Goal: Use online tool/utility

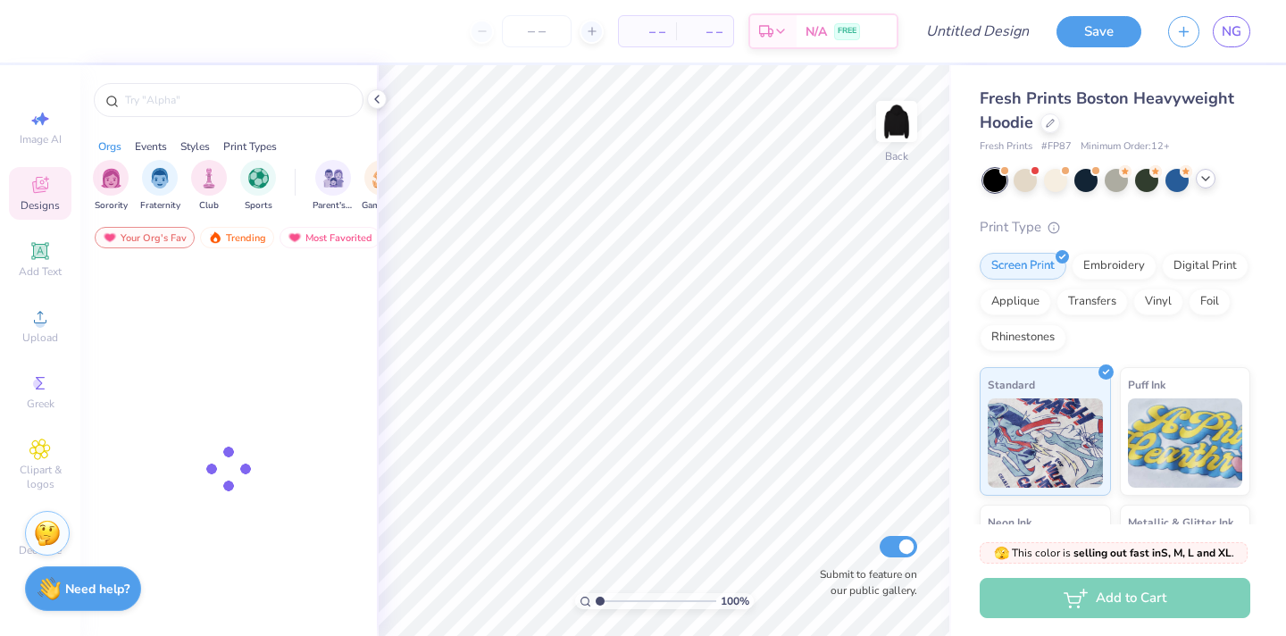
click at [1202, 179] on icon at bounding box center [1205, 178] width 14 height 14
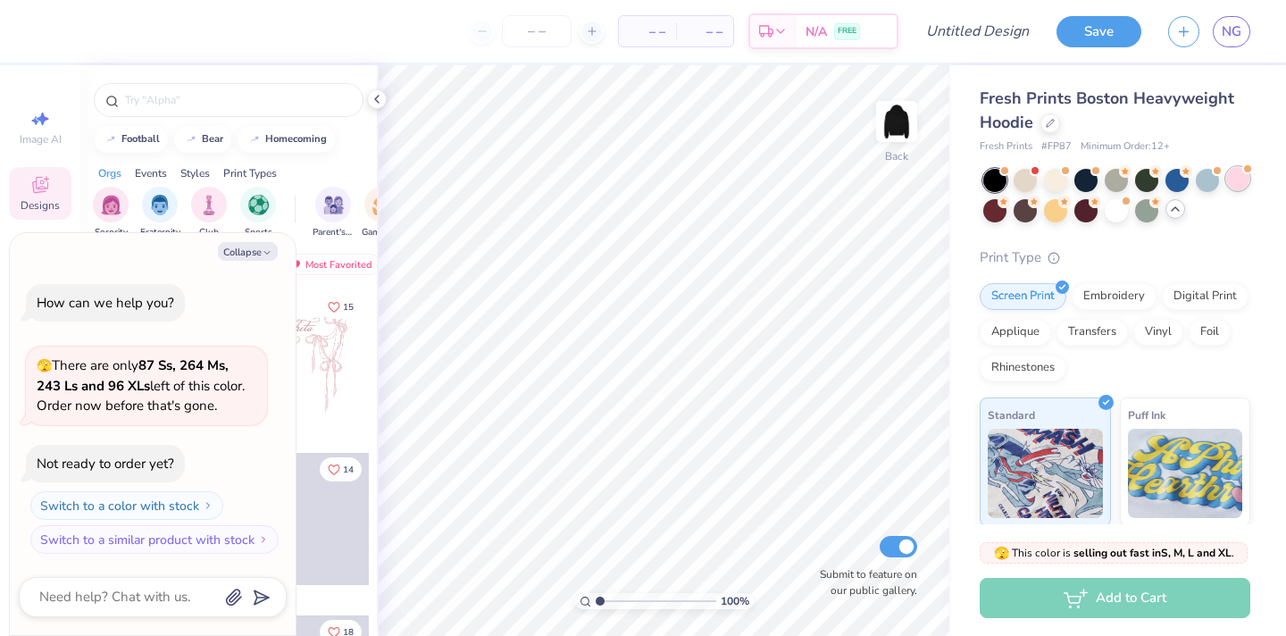
click at [1231, 188] on div at bounding box center [1237, 178] width 23 height 23
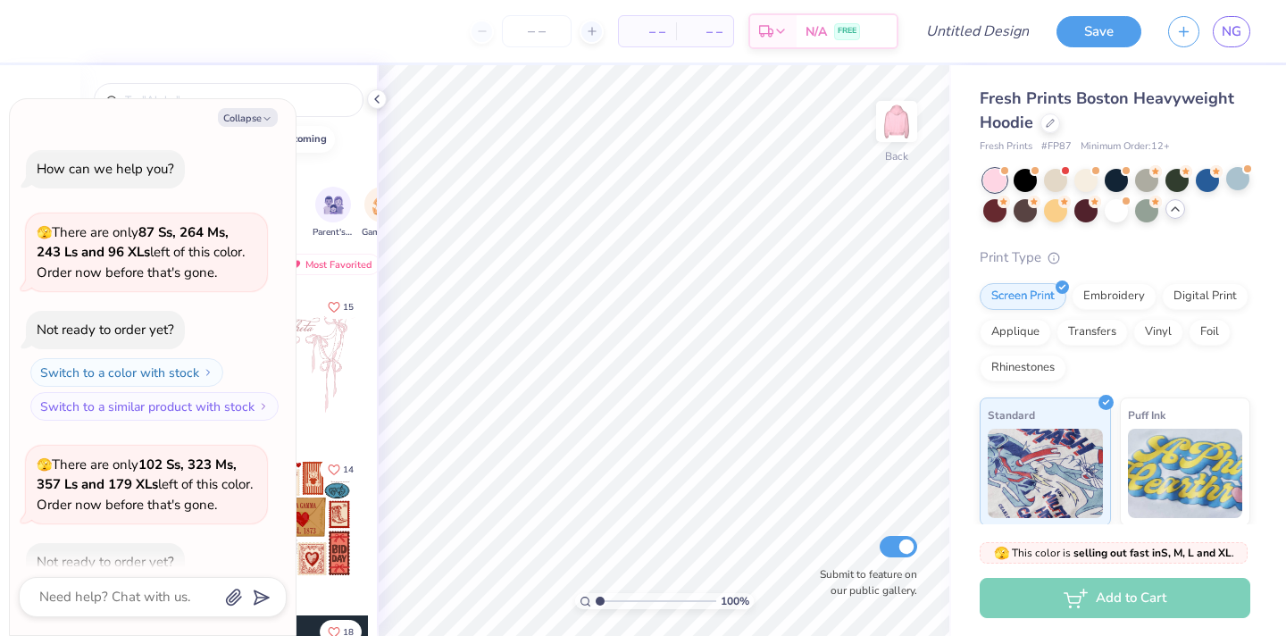
scroll to position [98, 0]
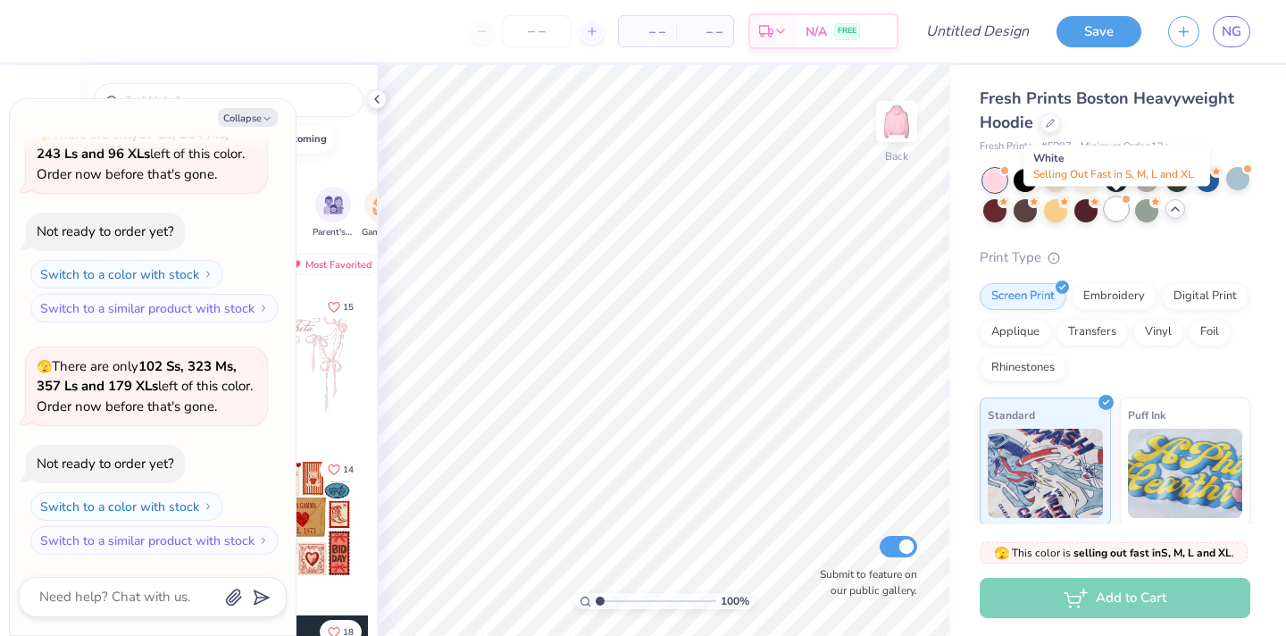
click at [1114, 207] on div at bounding box center [1116, 208] width 23 height 23
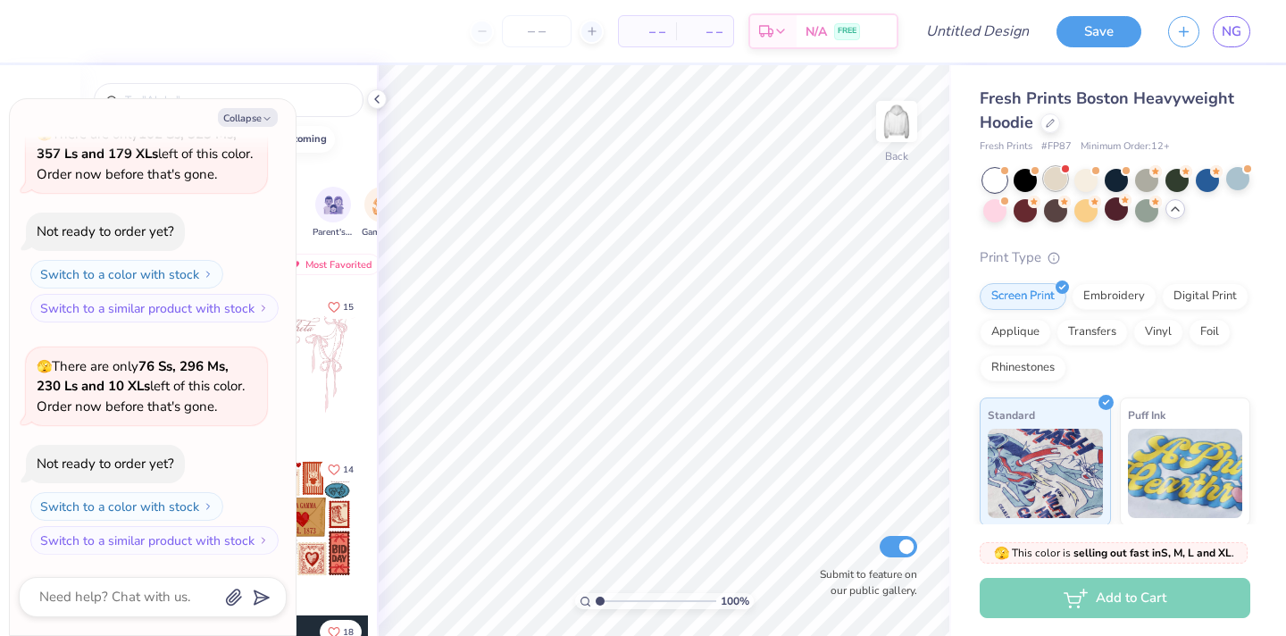
click at [1049, 178] on div at bounding box center [1055, 178] width 23 height 23
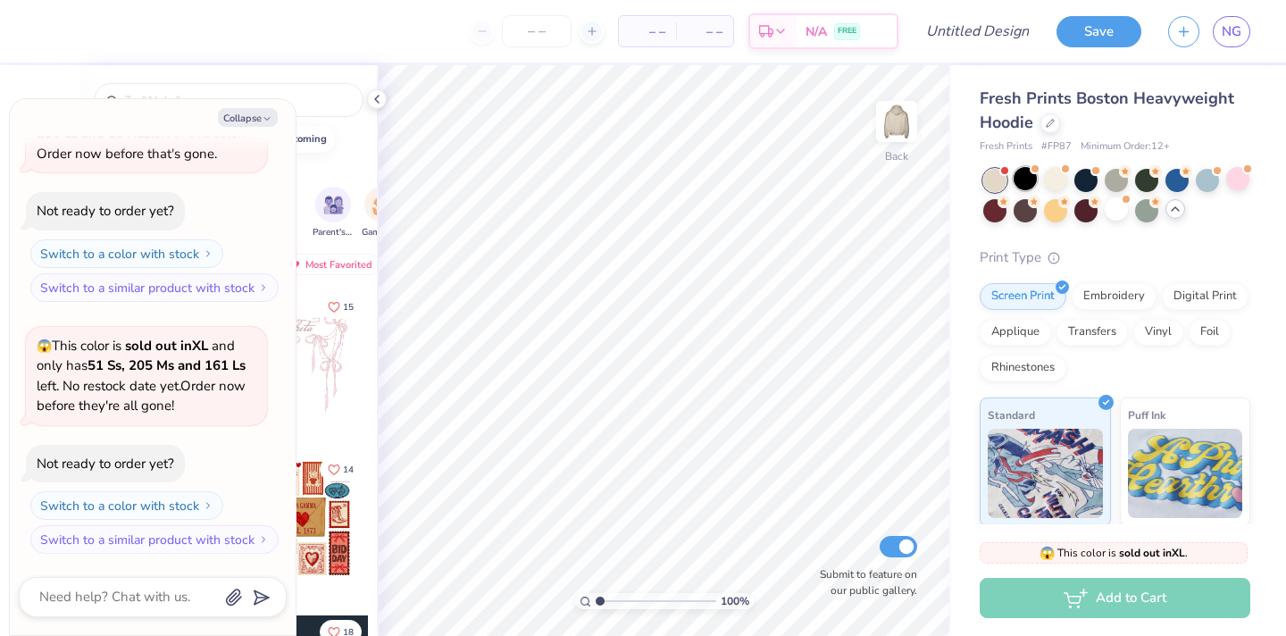
click at [1027, 179] on div at bounding box center [1025, 178] width 23 height 23
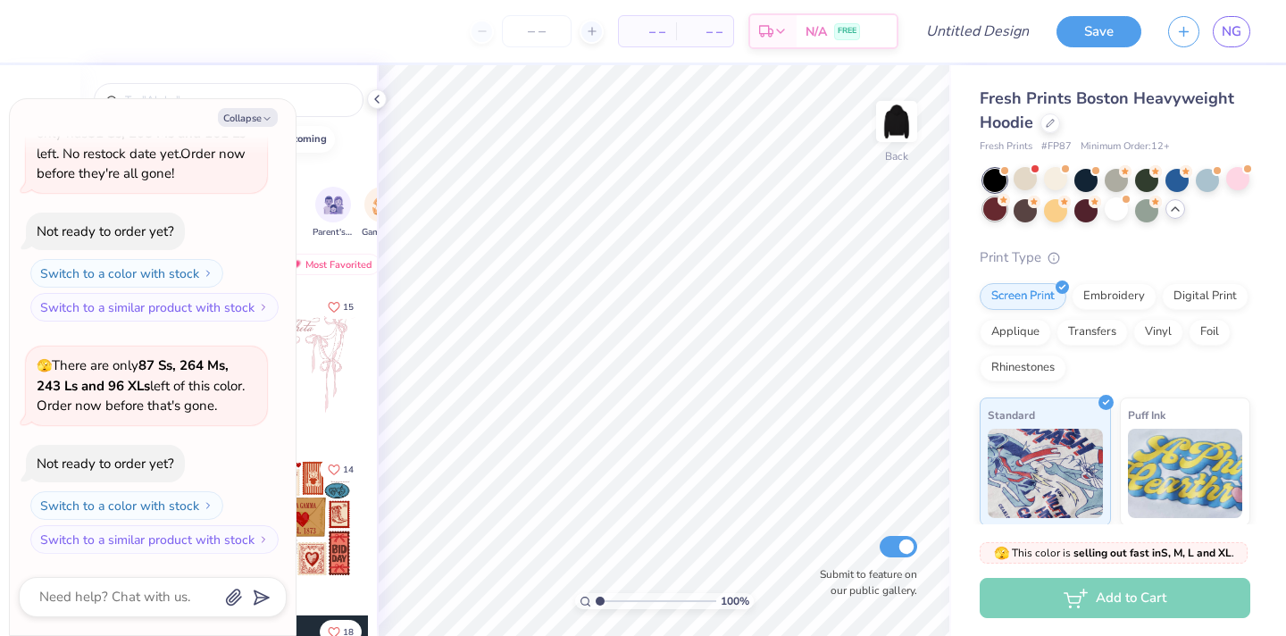
click at [985, 205] on div at bounding box center [994, 208] width 23 height 23
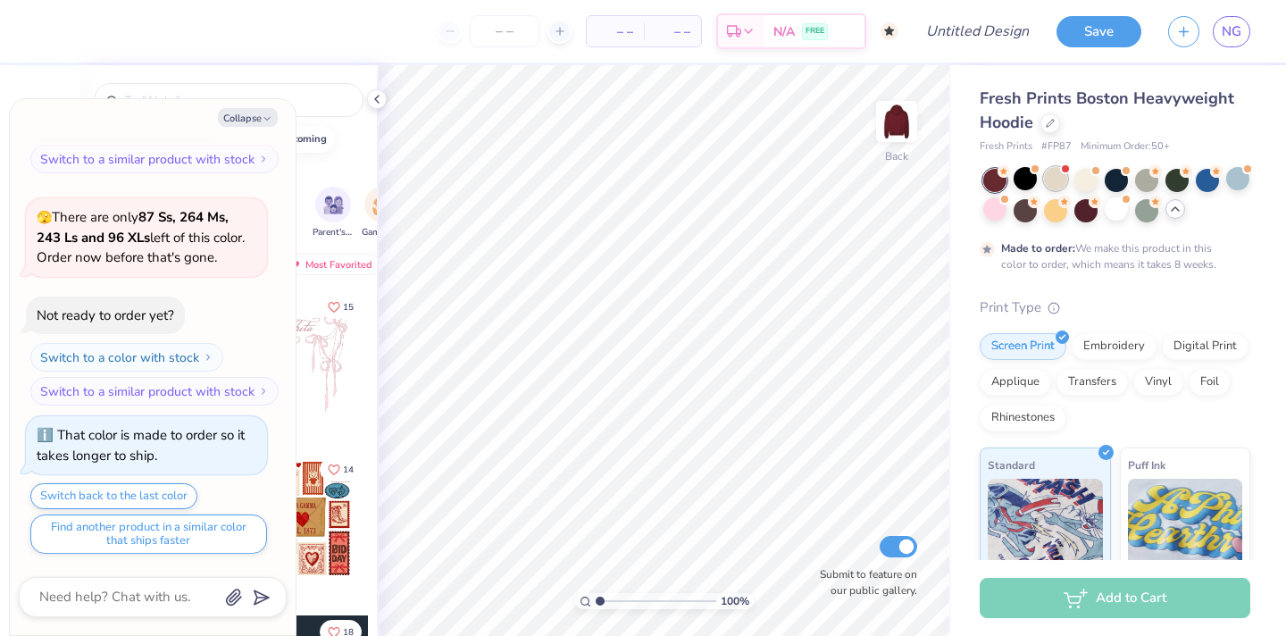
click at [1051, 180] on div at bounding box center [1055, 178] width 23 height 23
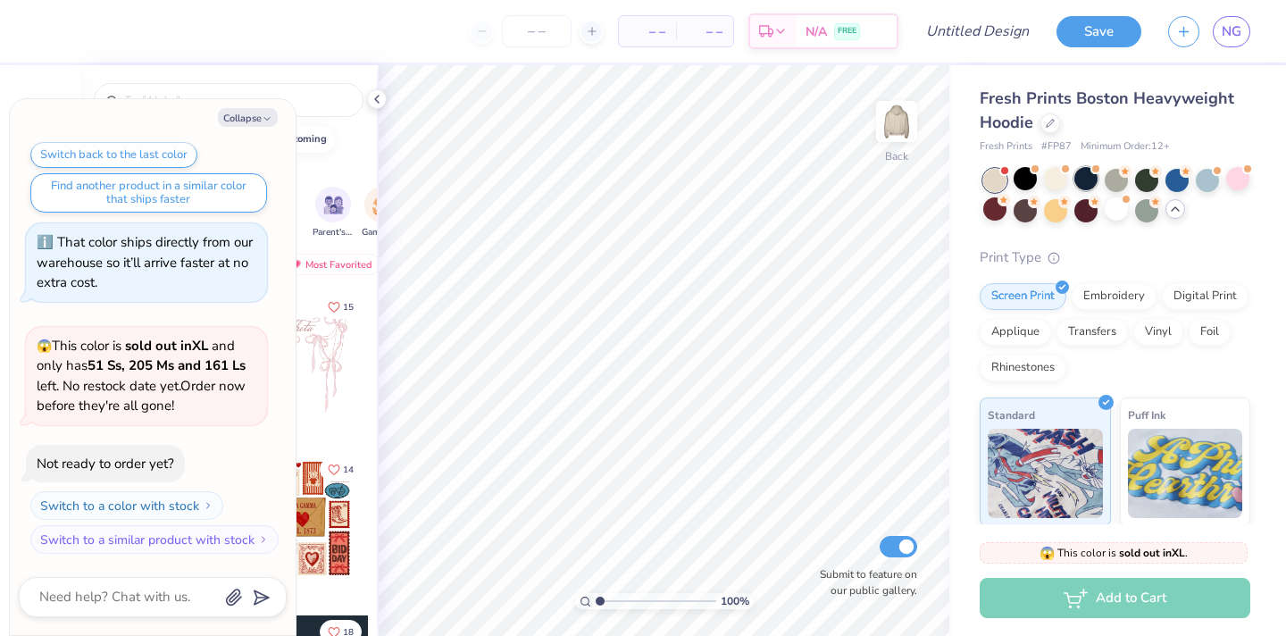
click at [1077, 181] on div at bounding box center [1085, 178] width 23 height 23
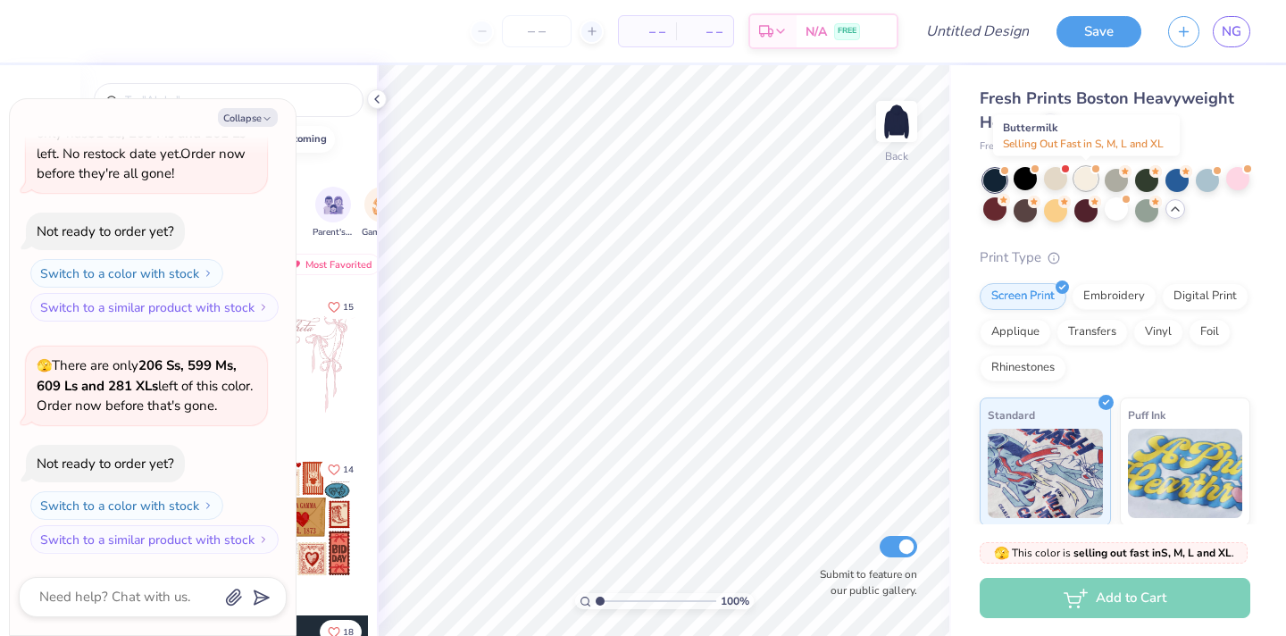
click at [1096, 181] on div at bounding box center [1085, 178] width 23 height 23
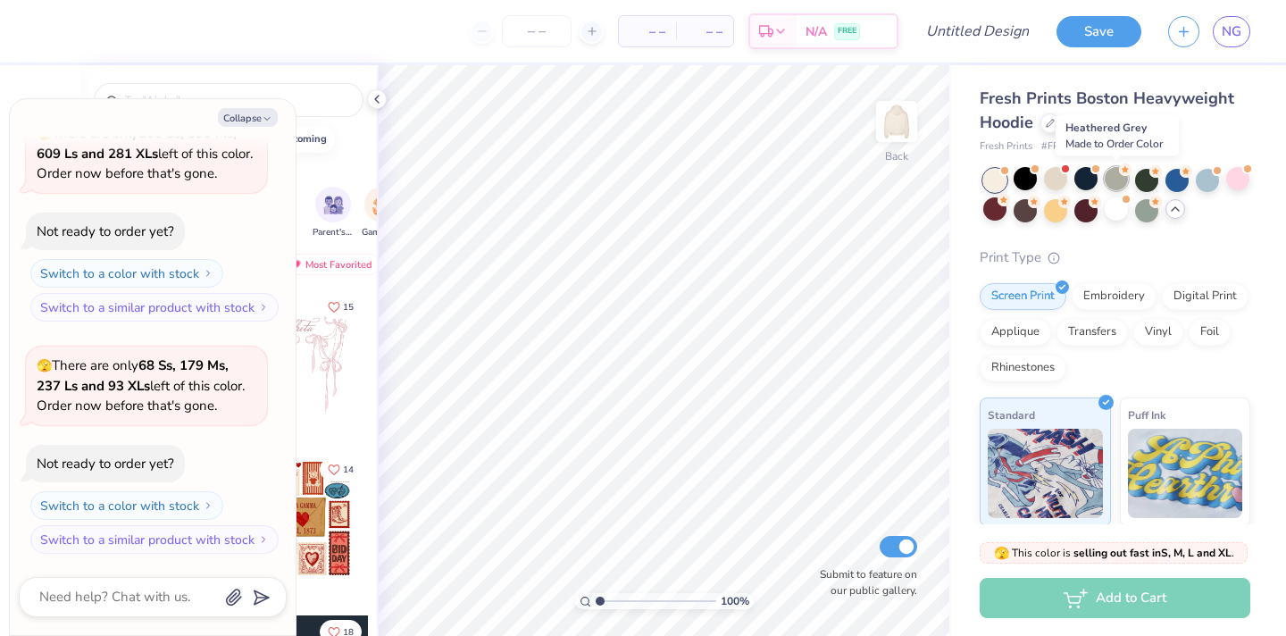
click at [1124, 181] on div at bounding box center [1116, 178] width 23 height 23
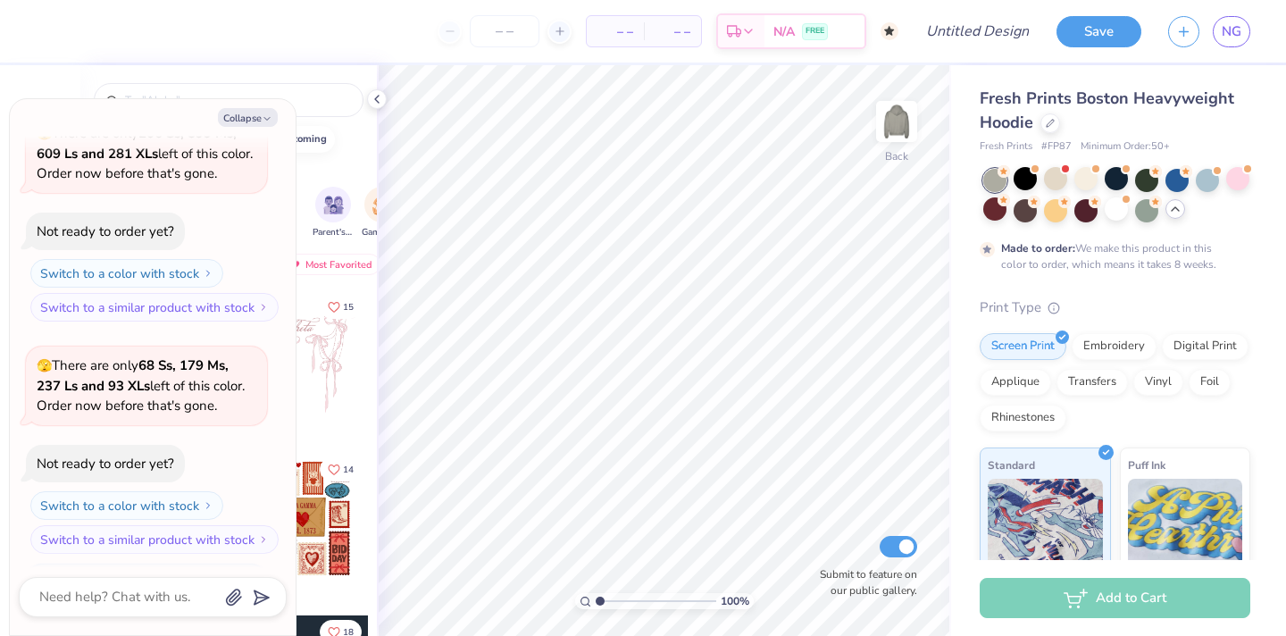
scroll to position [1917, 0]
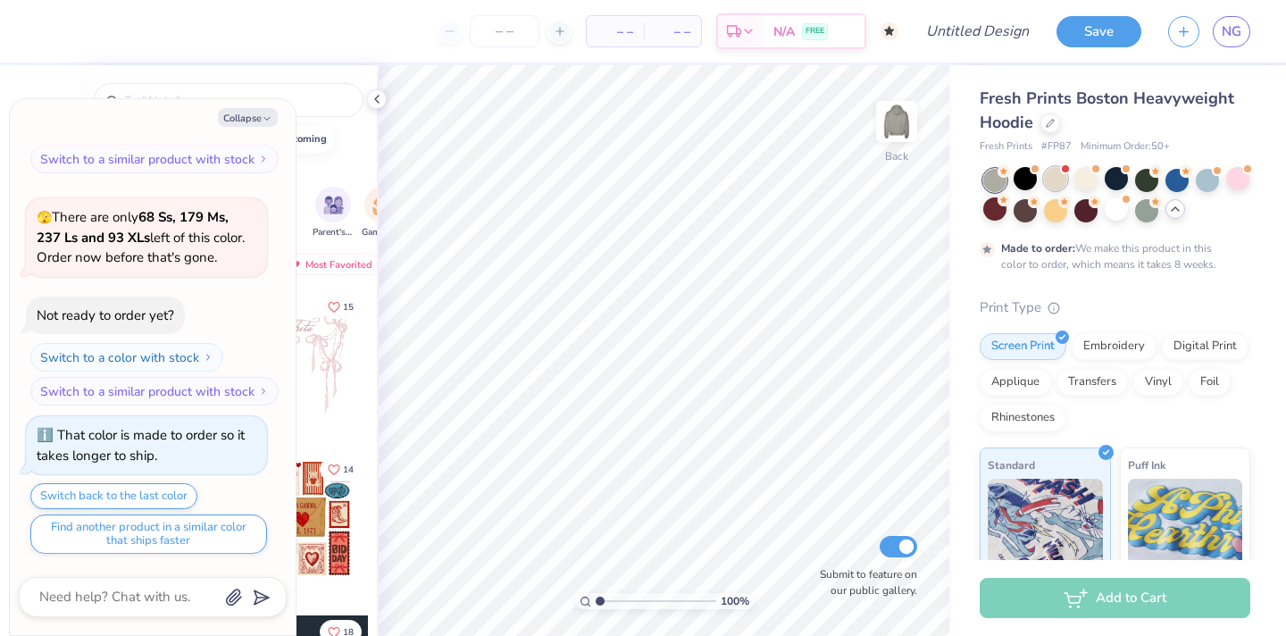
click at [1058, 184] on div at bounding box center [1055, 178] width 23 height 23
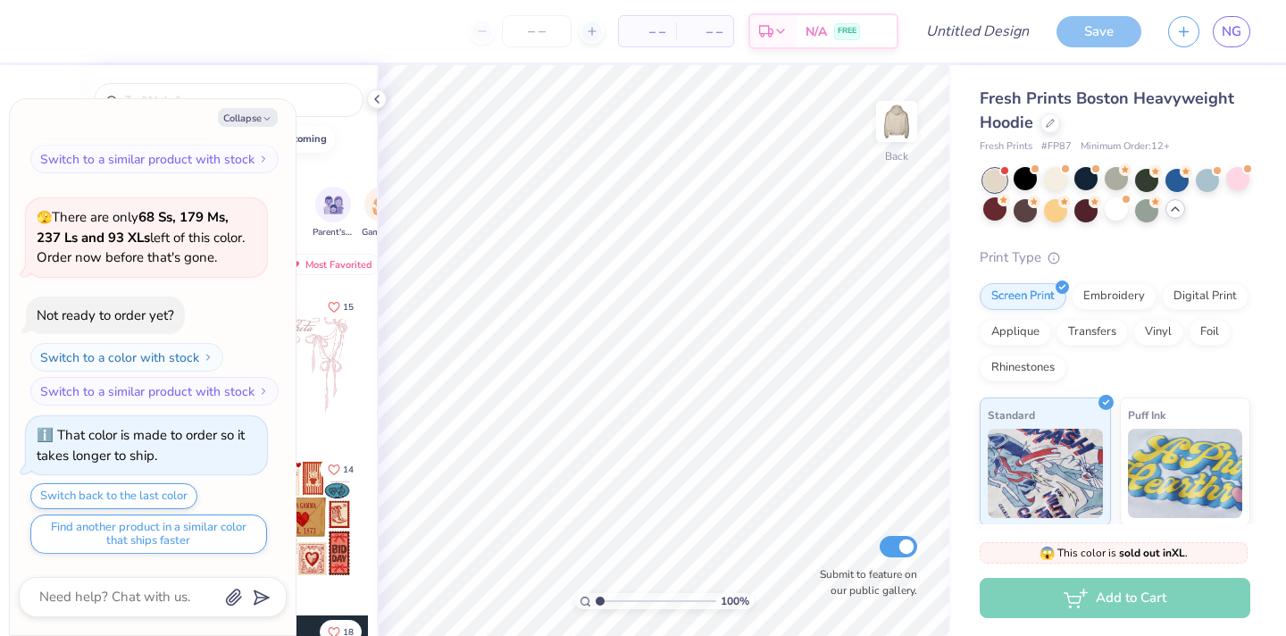
scroll to position [2258, 0]
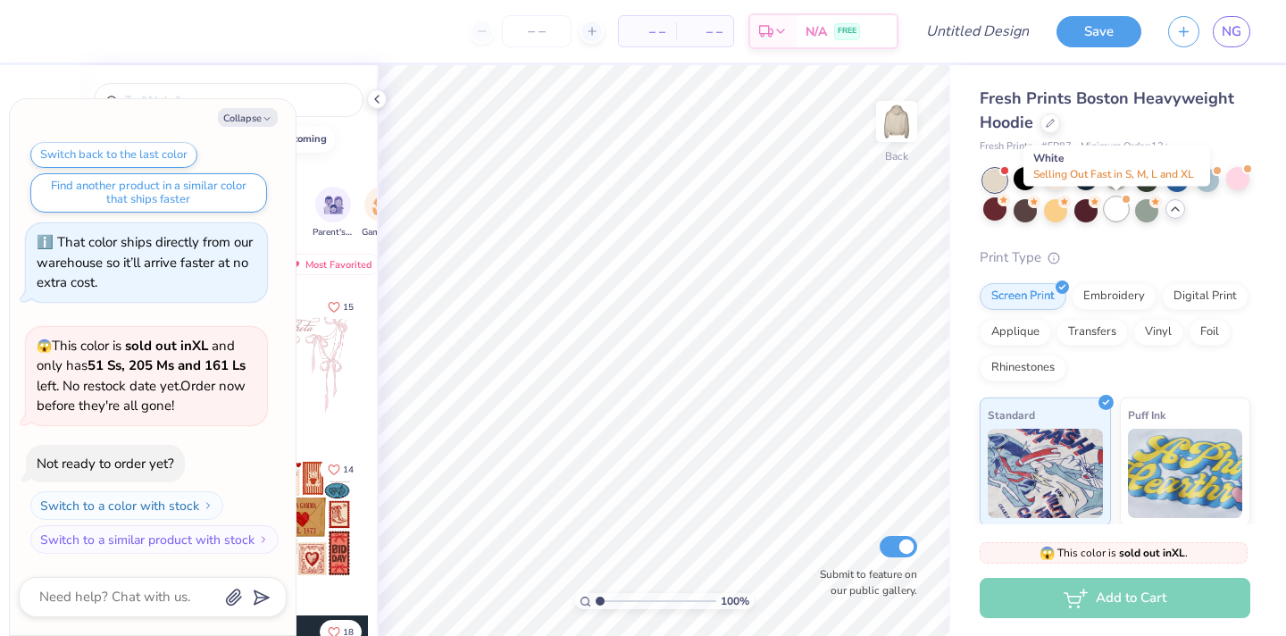
click at [1116, 207] on div at bounding box center [1116, 208] width 23 height 23
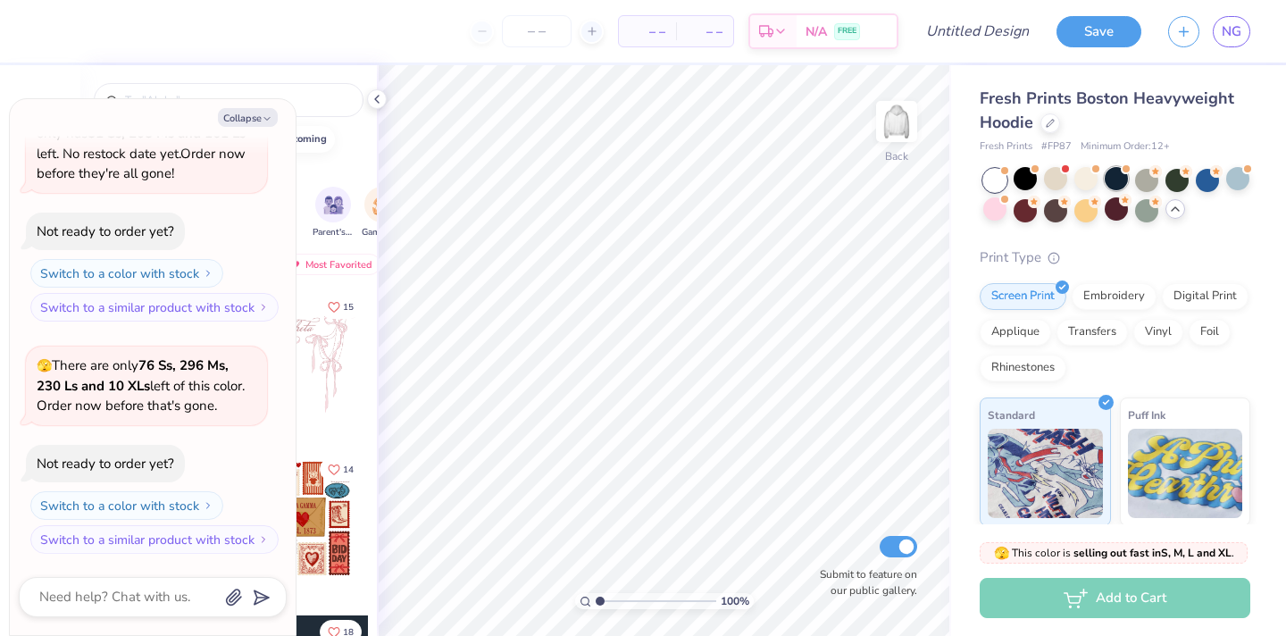
click at [1128, 179] on div at bounding box center [1116, 178] width 23 height 23
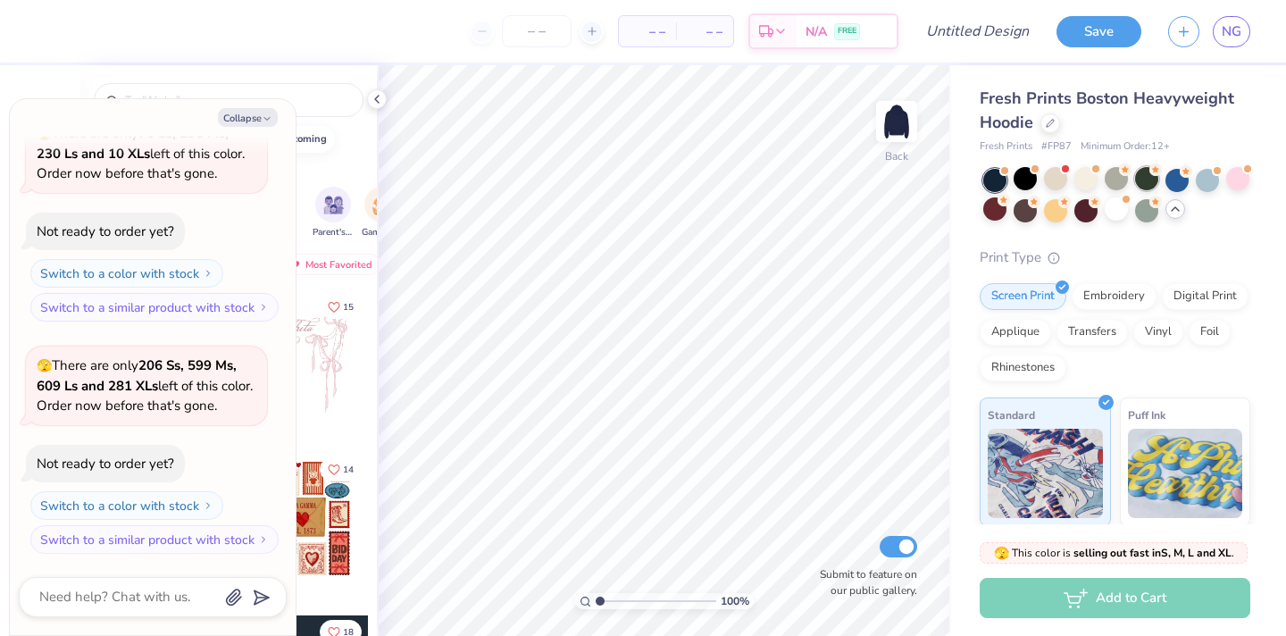
click at [1146, 179] on div at bounding box center [1146, 178] width 23 height 23
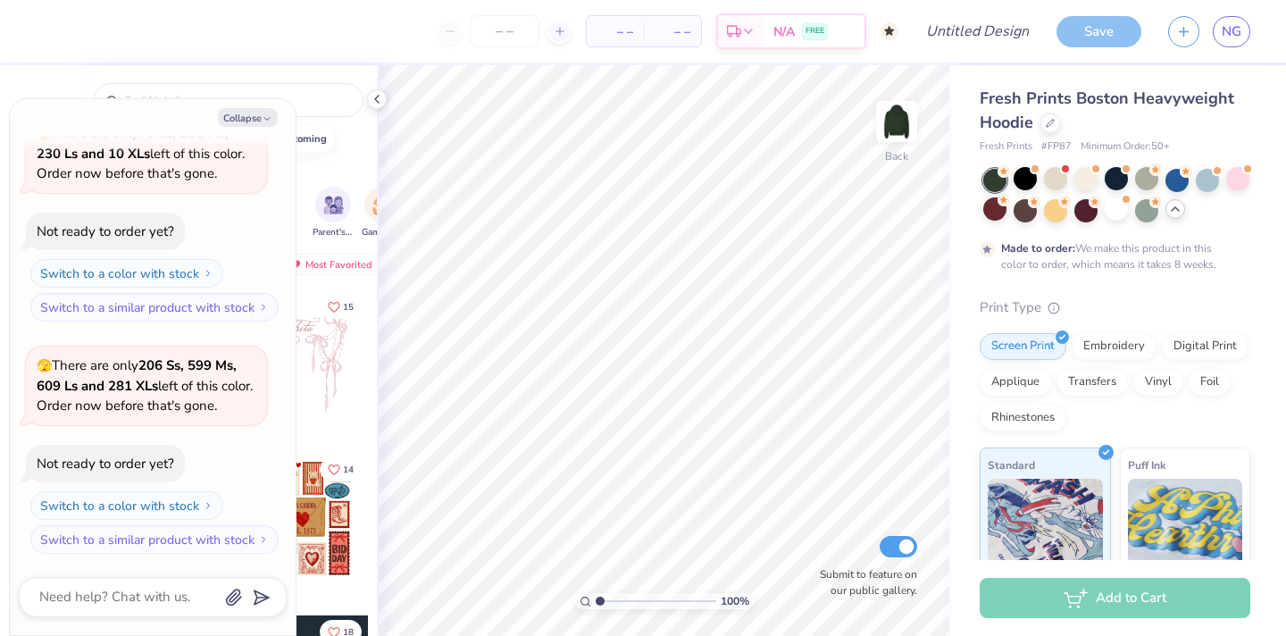
scroll to position [2871, 0]
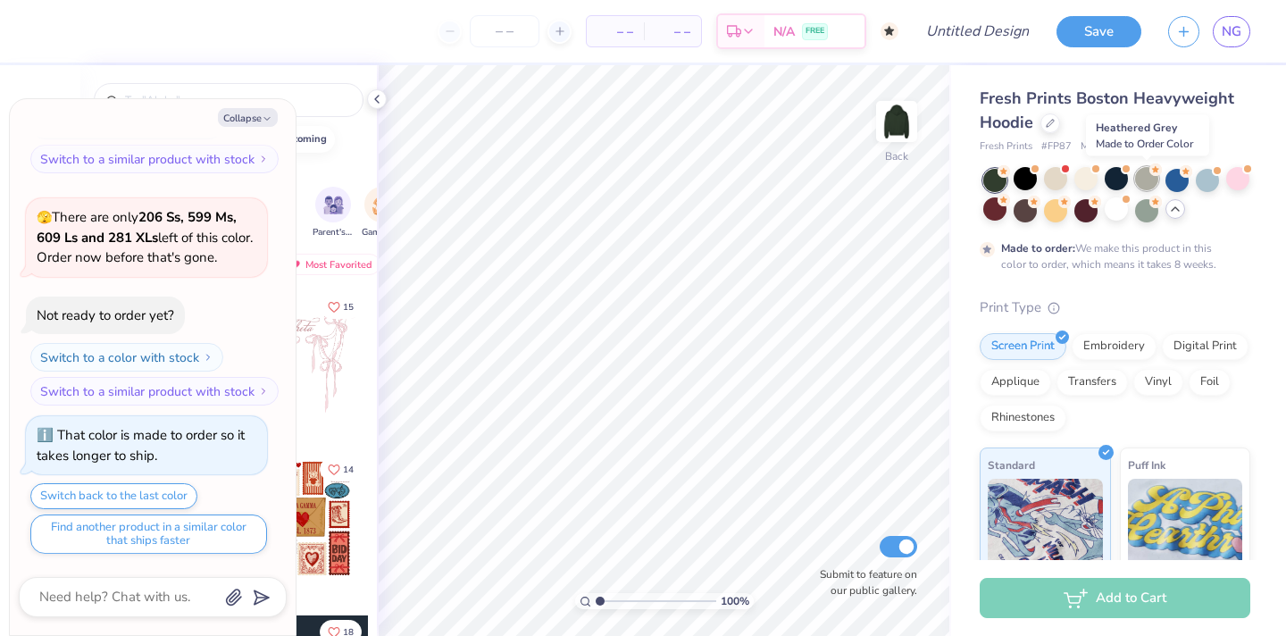
click at [1149, 179] on div at bounding box center [1146, 178] width 23 height 23
click at [1158, 178] on div at bounding box center [1146, 178] width 23 height 23
click at [1177, 179] on div at bounding box center [1176, 178] width 23 height 23
click at [1205, 184] on div at bounding box center [1207, 178] width 23 height 23
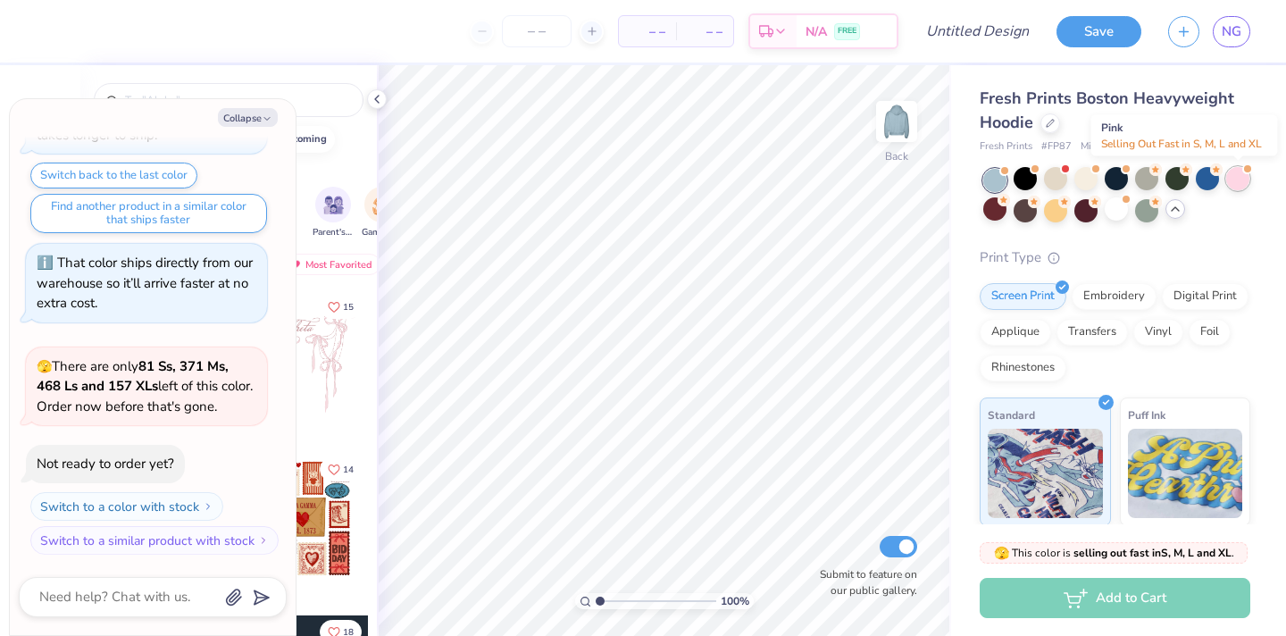
click at [1241, 186] on div at bounding box center [1237, 178] width 23 height 23
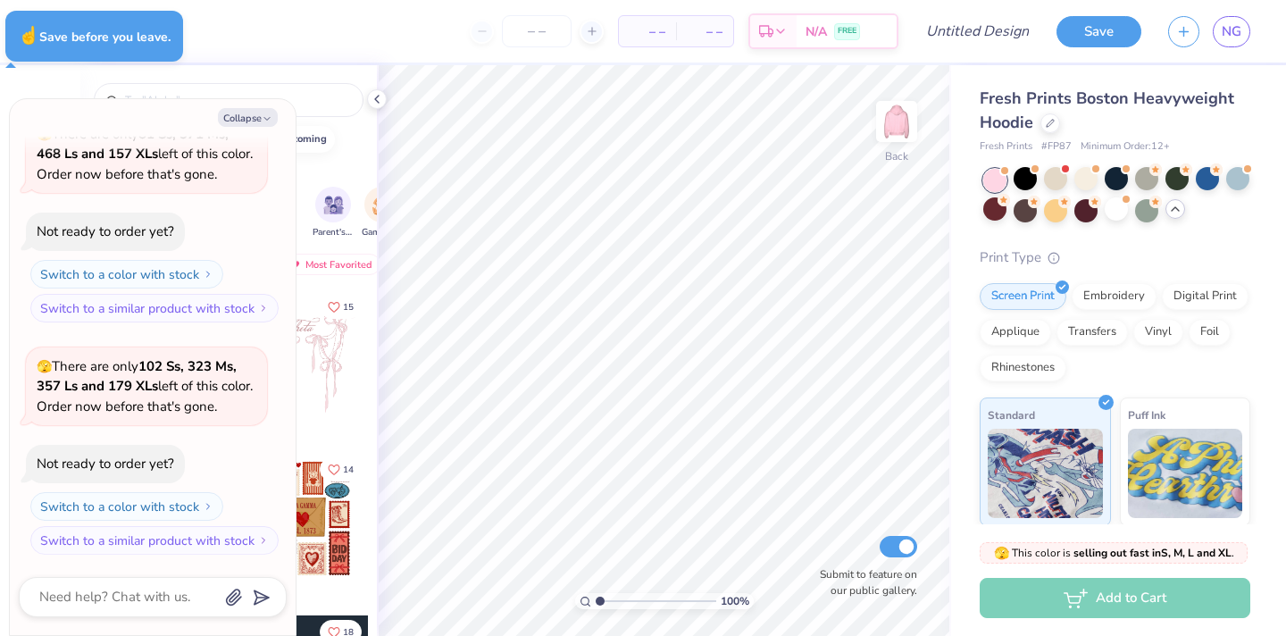
type textarea "x"
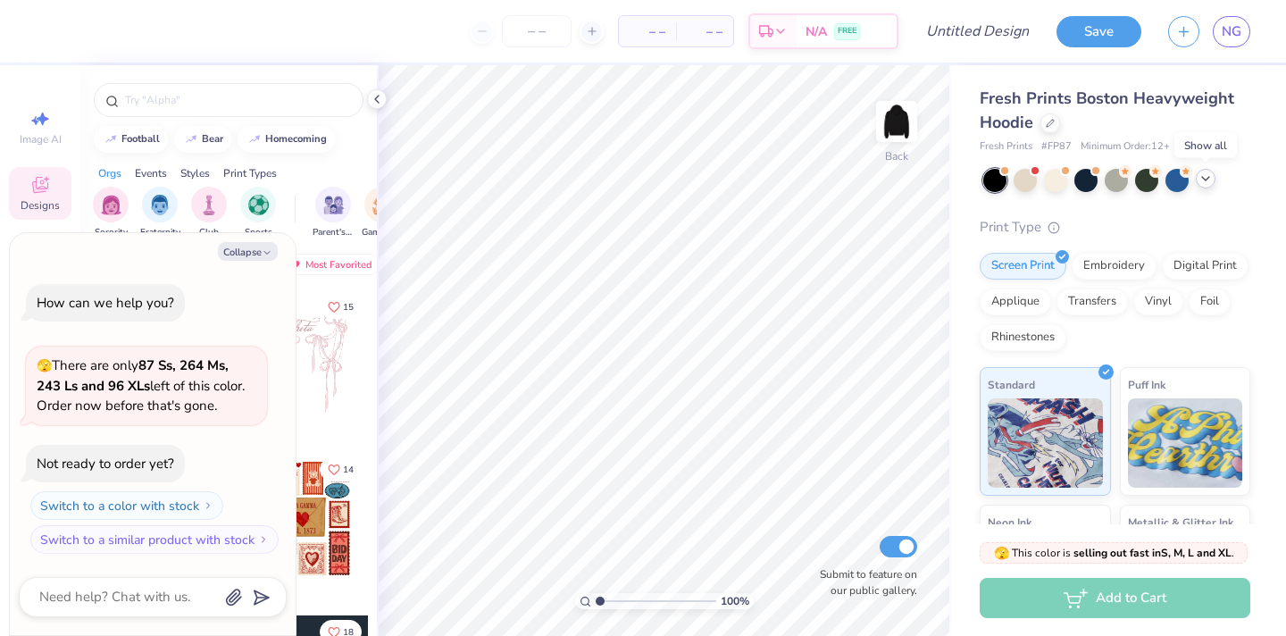
click at [1202, 174] on icon at bounding box center [1205, 178] width 14 height 14
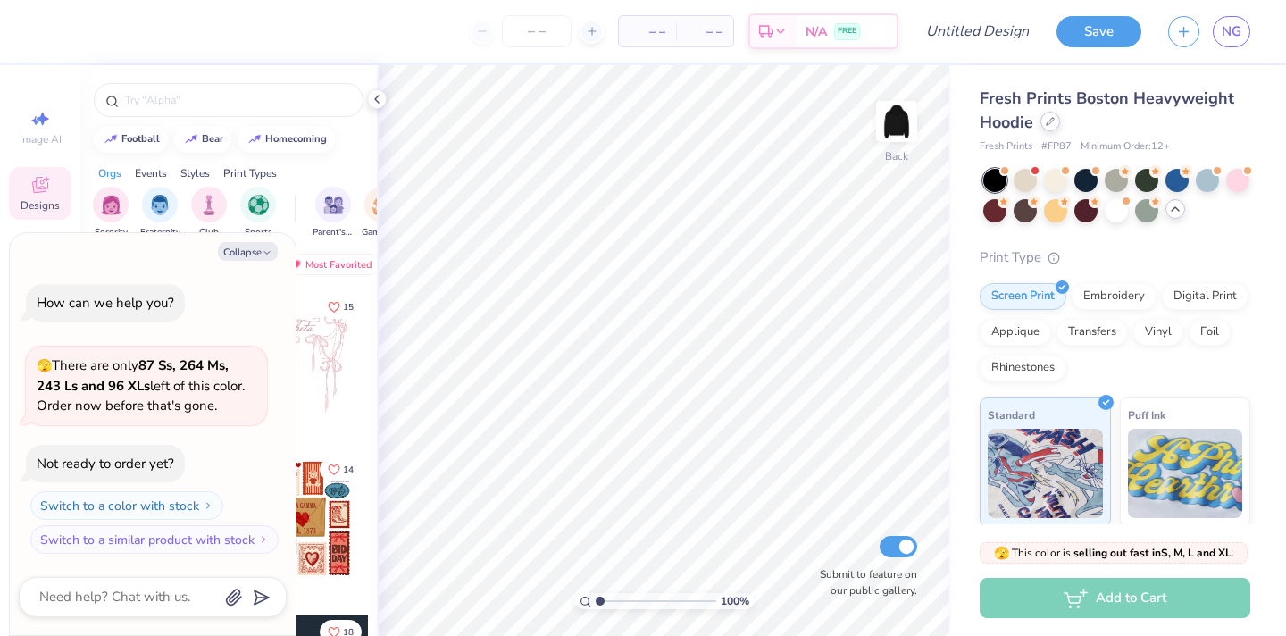
click at [1053, 116] on div at bounding box center [1050, 122] width 20 height 20
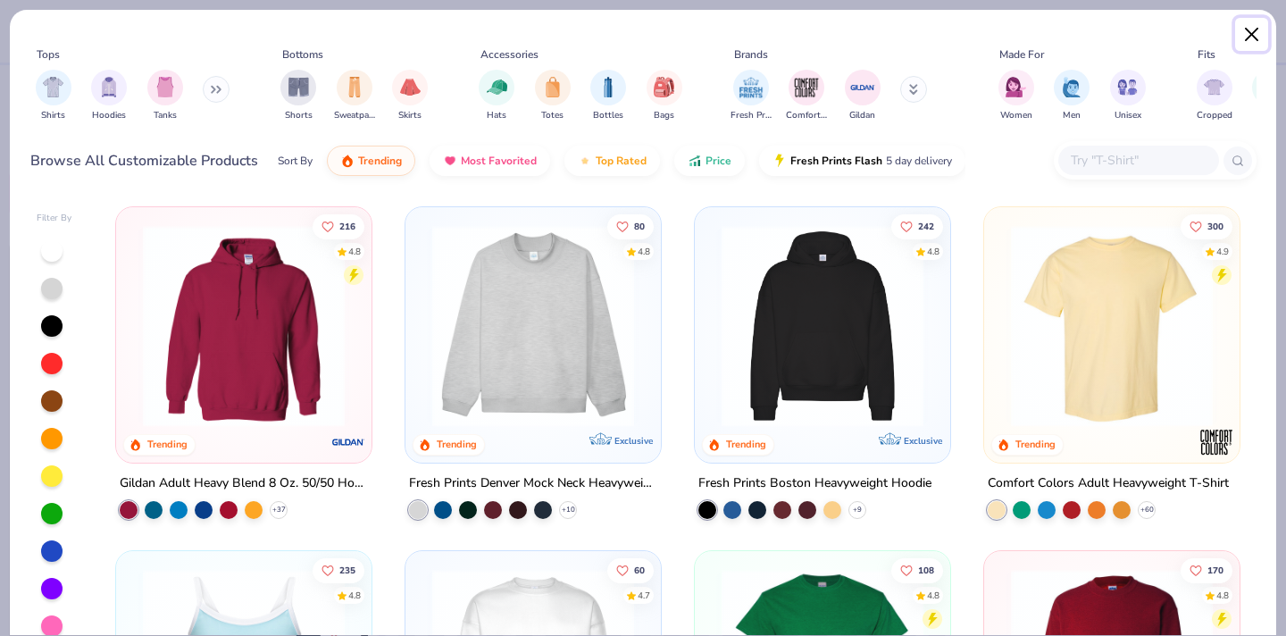
click at [1240, 41] on button "Close" at bounding box center [1252, 35] width 34 height 34
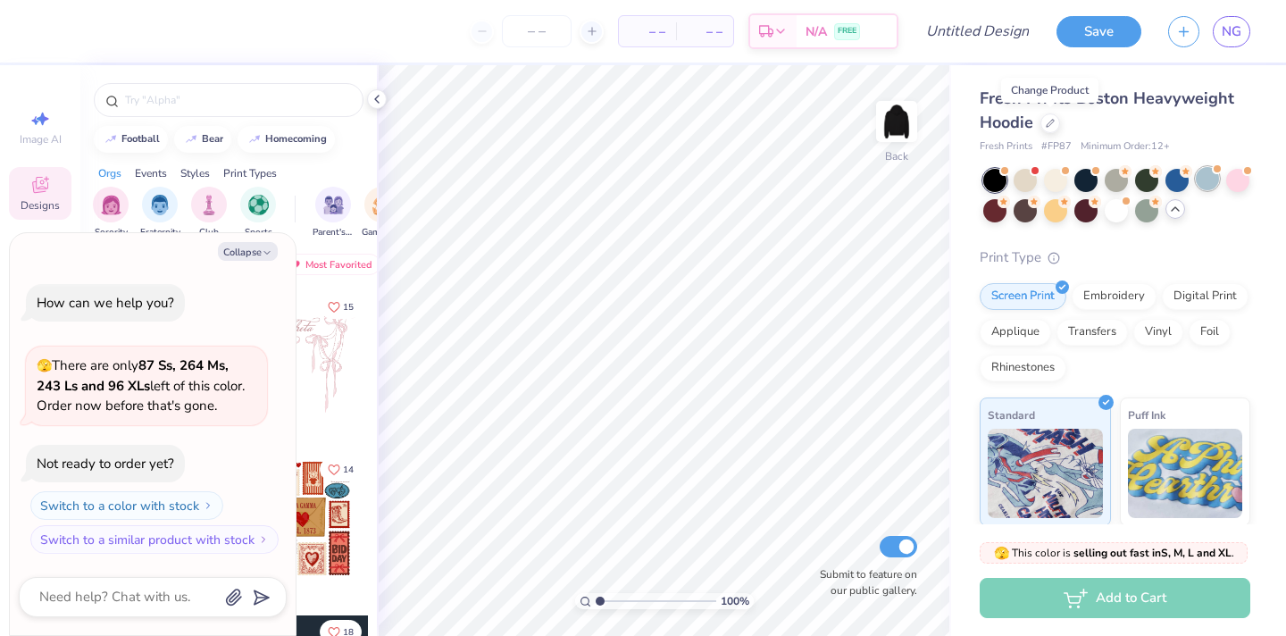
click at [1211, 177] on div at bounding box center [1207, 178] width 23 height 23
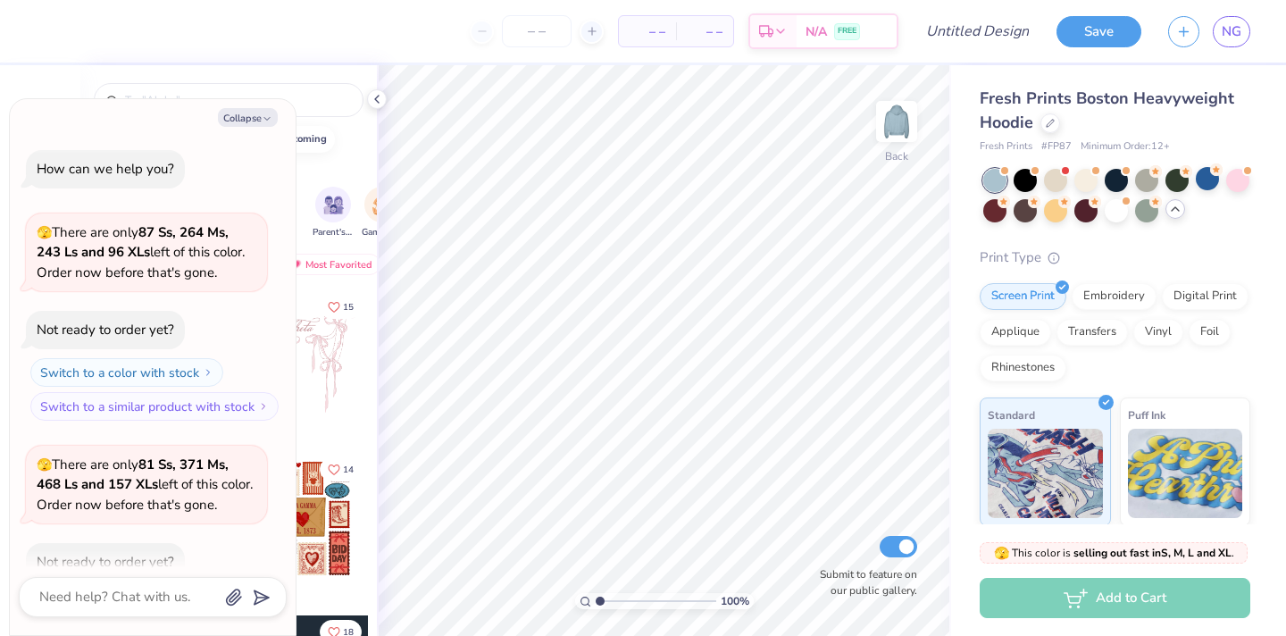
scroll to position [98, 0]
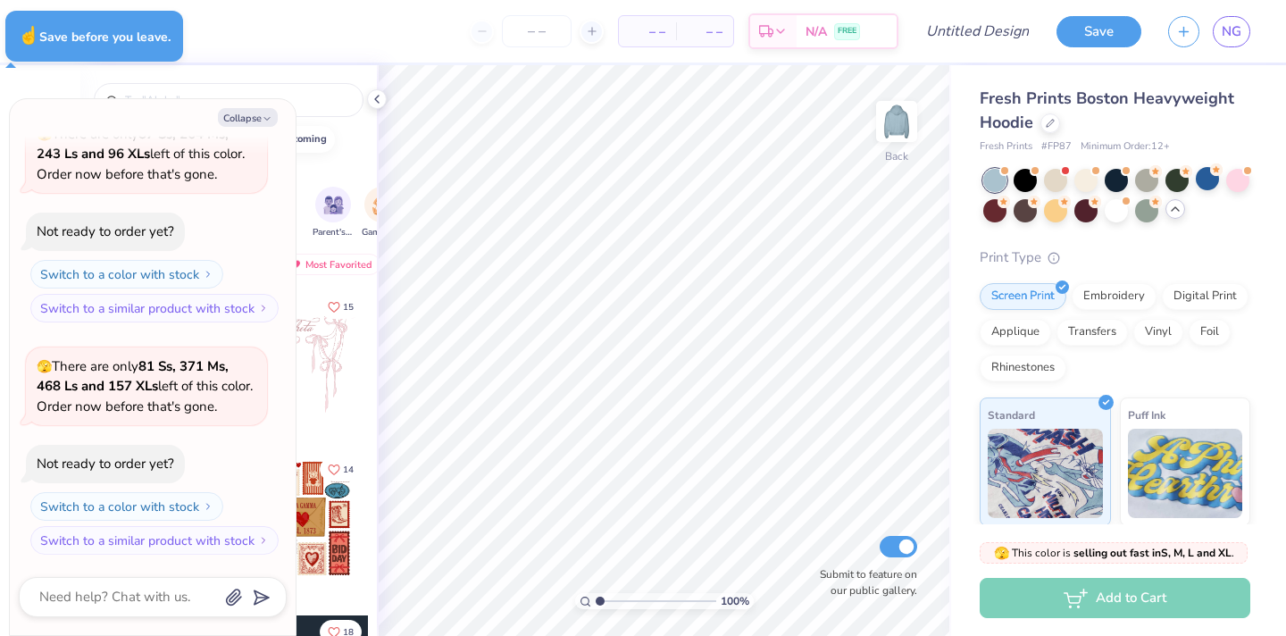
type textarea "x"
